Goal: Complete application form

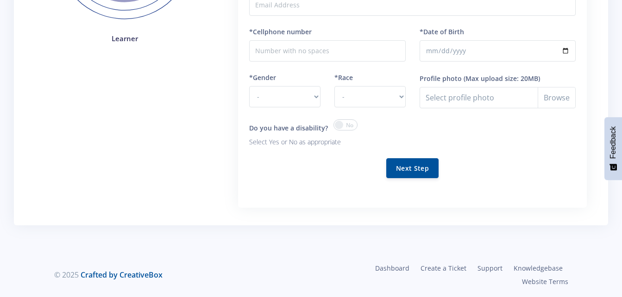
scroll to position [184, 0]
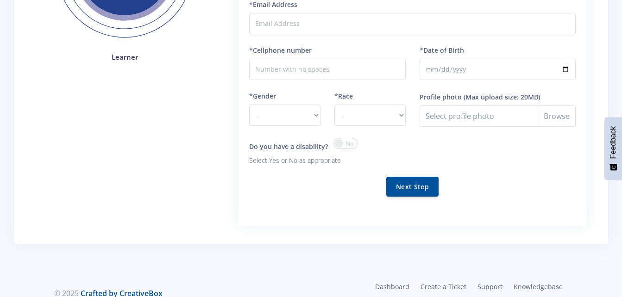
click at [339, 145] on span at bounding box center [345, 143] width 24 height 11
click at [0, 0] on input "checkbox" at bounding box center [0, 0] width 0 height 0
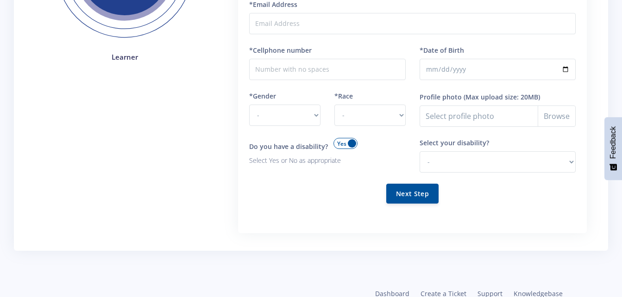
click at [339, 145] on span at bounding box center [345, 143] width 24 height 11
click at [0, 0] on input "checkbox" at bounding box center [0, 0] width 0 height 0
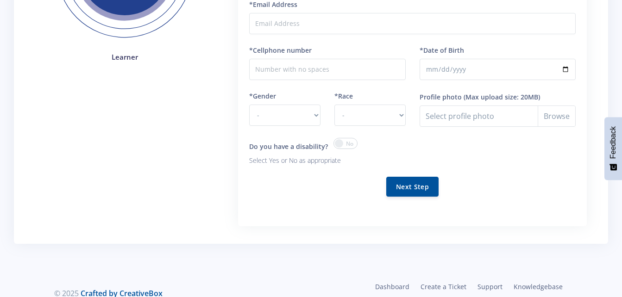
click at [339, 145] on span at bounding box center [345, 143] width 24 height 11
click at [0, 0] on input "checkbox" at bounding box center [0, 0] width 0 height 0
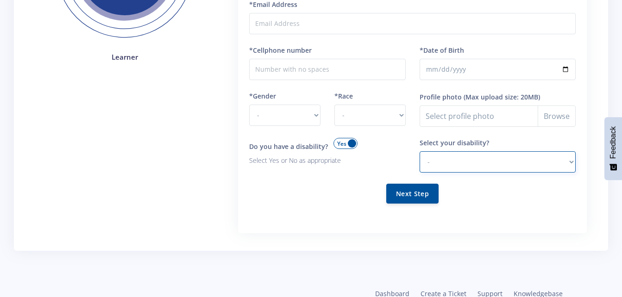
click at [564, 160] on select "- Hearing Impaired Cognitive / Learning Mobility / Physical Vision Psychological" at bounding box center [497, 161] width 156 height 21
click at [349, 142] on span at bounding box center [345, 143] width 24 height 11
click at [0, 0] on input "checkbox" at bounding box center [0, 0] width 0 height 0
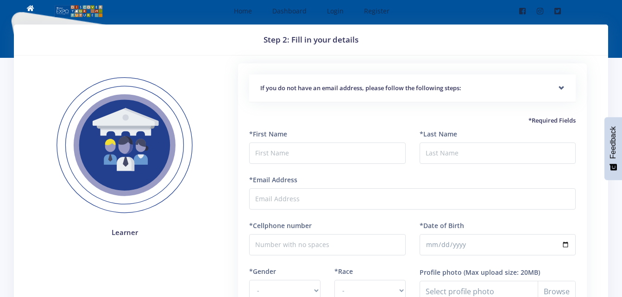
scroll to position [0, 0]
